Goal: Transaction & Acquisition: Purchase product/service

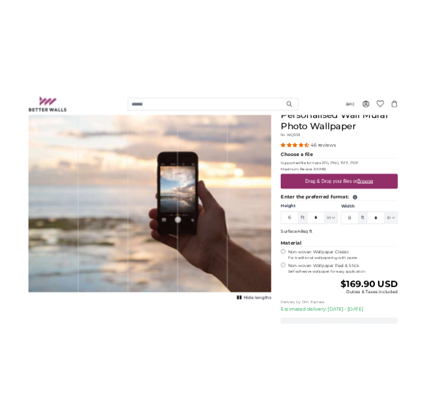
scroll to position [127, 0]
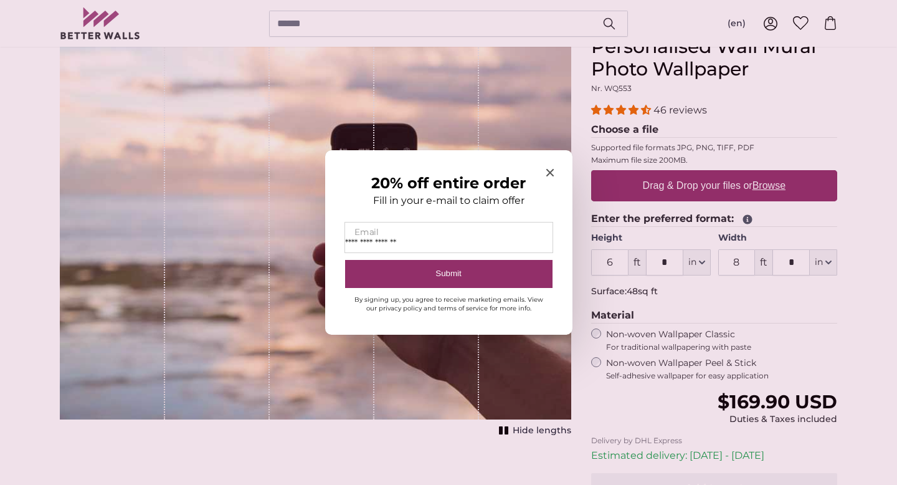
type input "**********"
click at [345, 260] on button "Submit" at bounding box center [449, 274] width 208 height 28
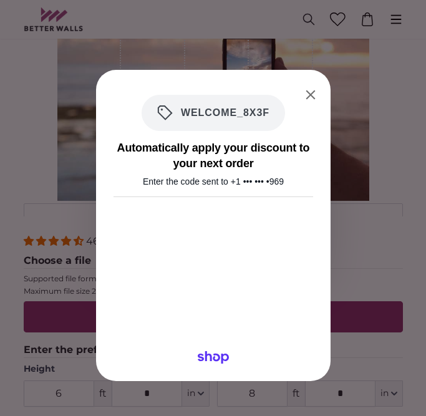
click at [229, 120] on span "WELCOME_8X3F" at bounding box center [220, 112] width 97 height 15
click at [230, 112] on span "WELCOME_8X3F" at bounding box center [220, 112] width 97 height 15
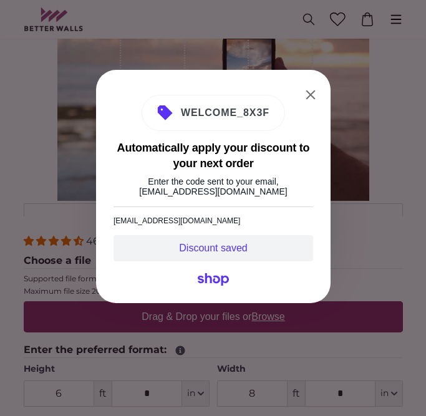
scroll to position [0, 0]
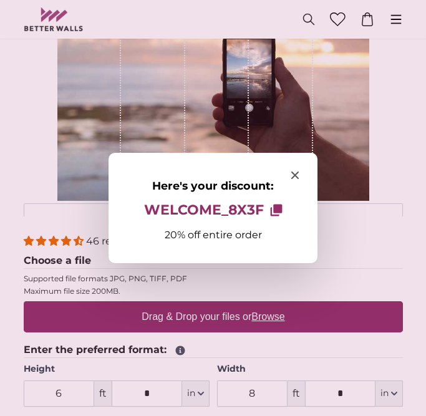
click at [308, 97] on div at bounding box center [213, 208] width 426 height 416
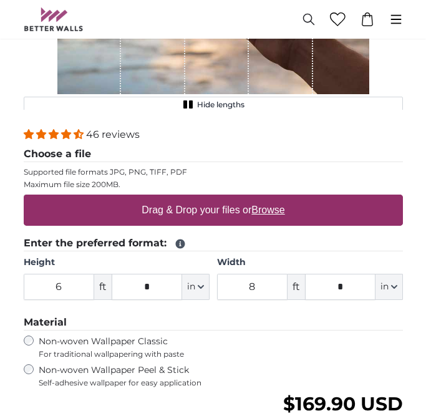
scroll to position [341, 0]
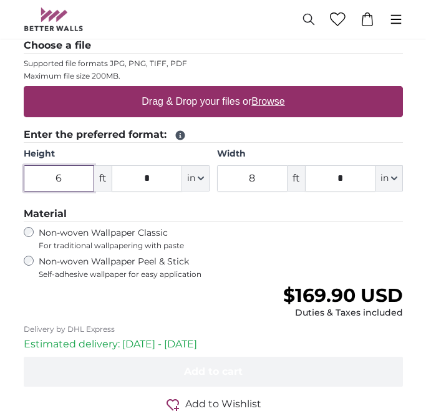
click at [68, 176] on input "6" at bounding box center [59, 178] width 70 height 26
type input "3"
click at [255, 179] on input "8" at bounding box center [252, 178] width 70 height 26
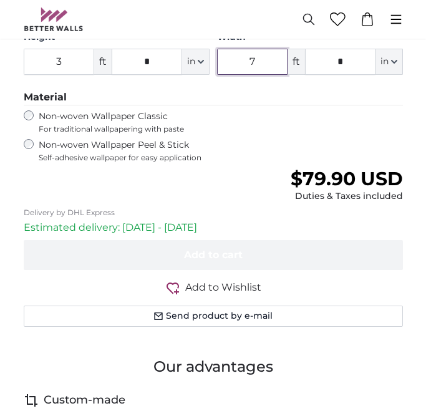
scroll to position [455, 0]
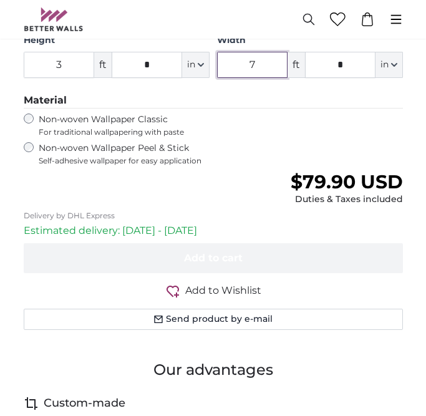
type input "7"
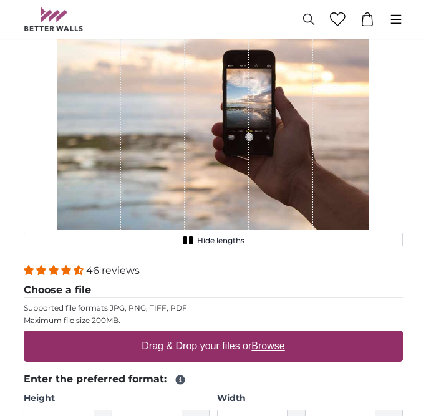
scroll to position [98, 0]
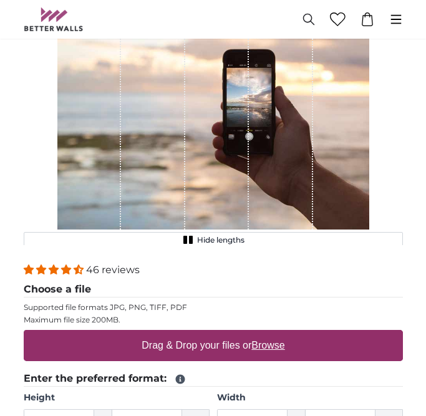
click at [166, 345] on label "Drag & Drop your files or Browse" at bounding box center [212, 345] width 153 height 25
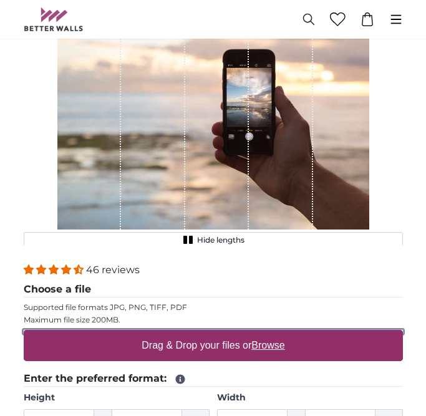
click at [166, 333] on input "Drag & Drop your files or Browse" at bounding box center [213, 332] width 379 height 4
type input "**********"
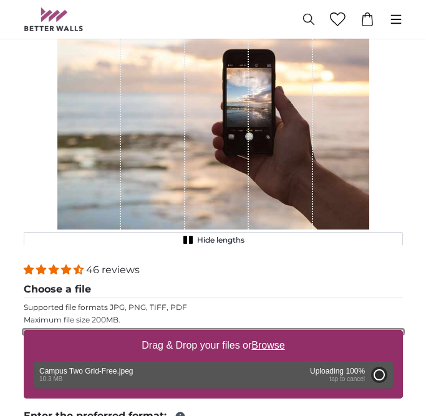
type input "6"
type input "13"
type input "***"
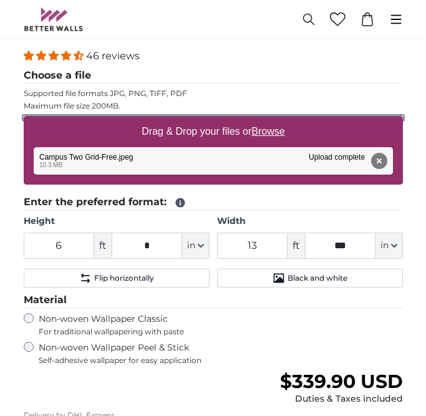
scroll to position [251, 0]
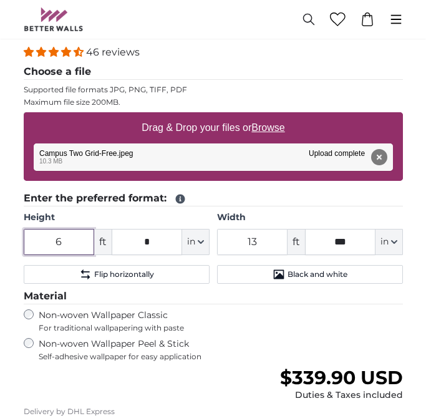
click at [57, 239] on input "6" at bounding box center [59, 242] width 70 height 26
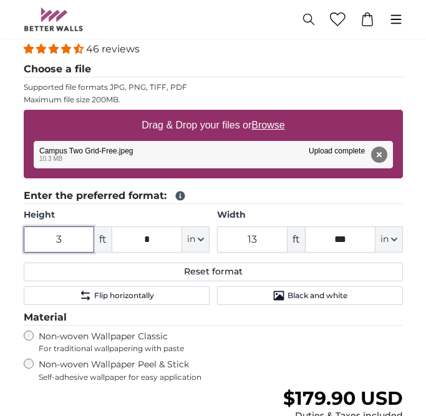
scroll to position [269, 0]
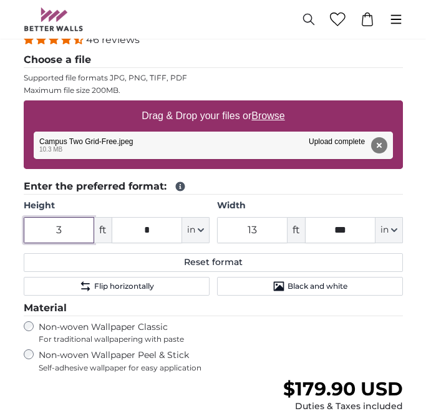
type input "3"
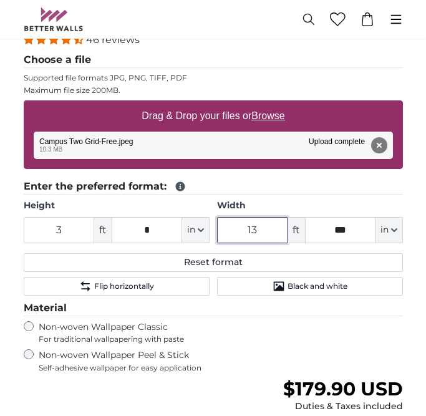
click at [246, 232] on input "13" at bounding box center [252, 230] width 70 height 26
type input "7"
type input "6"
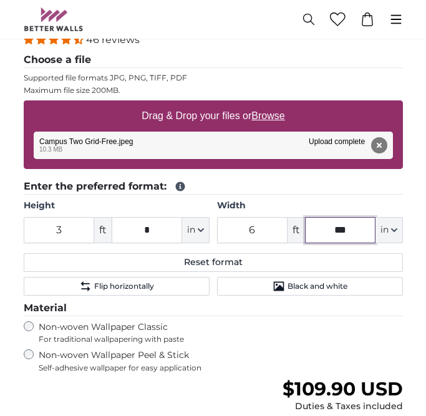
click at [348, 233] on input "***" at bounding box center [340, 230] width 70 height 26
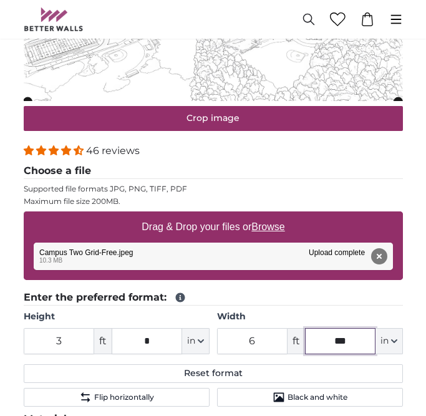
scroll to position [170, 0]
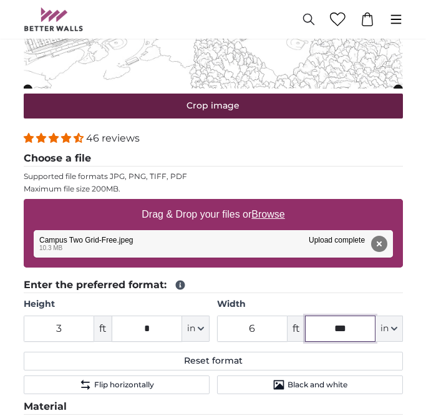
type input "***"
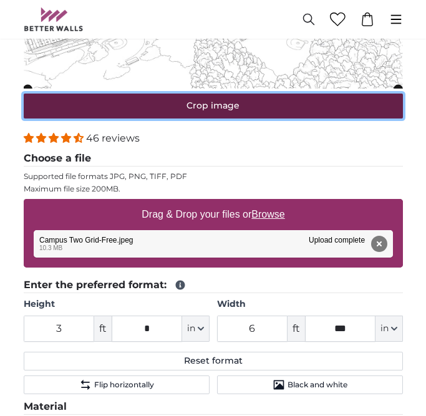
click at [205, 109] on button "Crop image" at bounding box center [213, 105] width 379 height 25
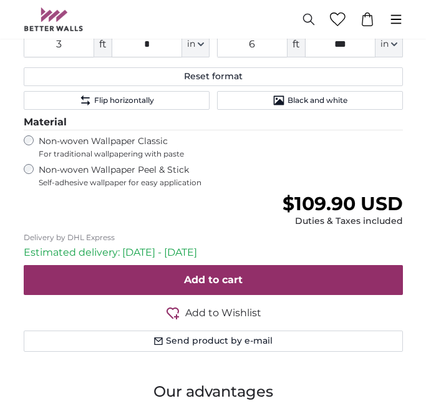
scroll to position [453, 0]
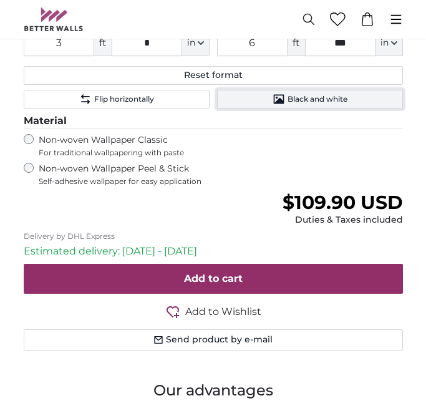
click at [289, 94] on span "Black and white" at bounding box center [317, 99] width 60 height 10
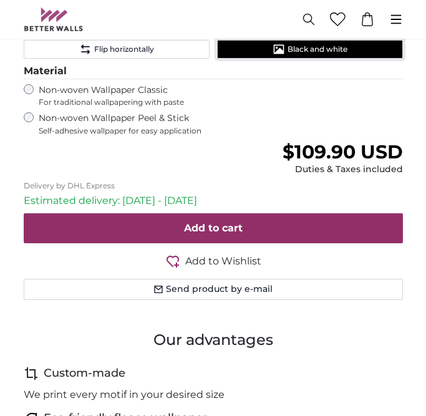
scroll to position [507, 0]
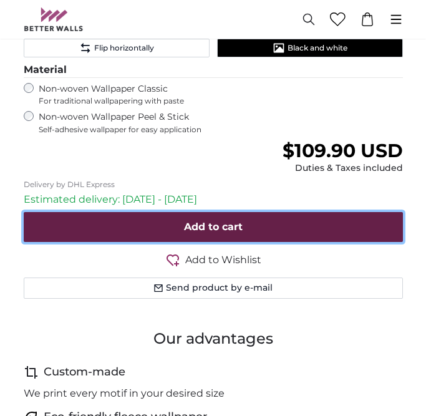
click at [179, 222] on button "Add to cart" at bounding box center [213, 227] width 379 height 30
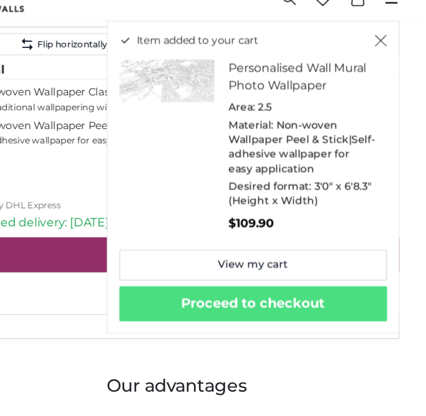
scroll to position [494, 0]
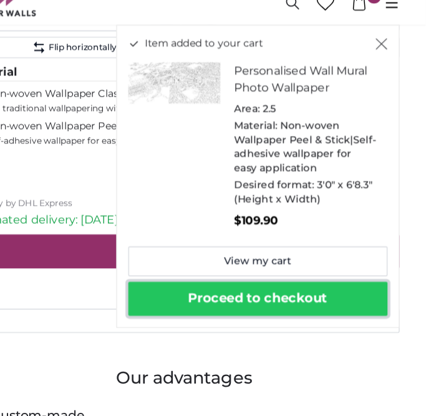
click at [285, 288] on button "Proceed to checkout" at bounding box center [278, 280] width 228 height 30
